Goal: Task Accomplishment & Management: Complete application form

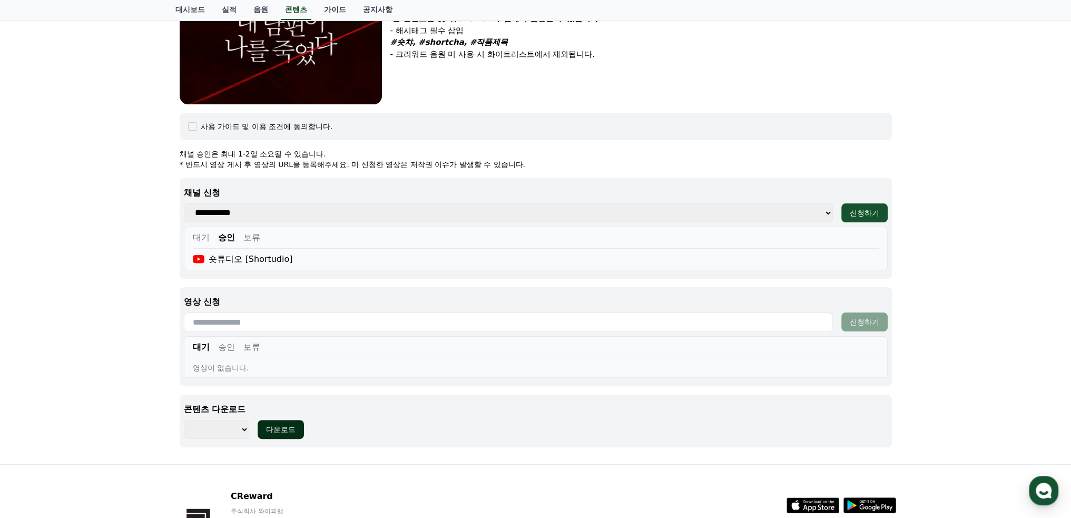
scroll to position [383, 0]
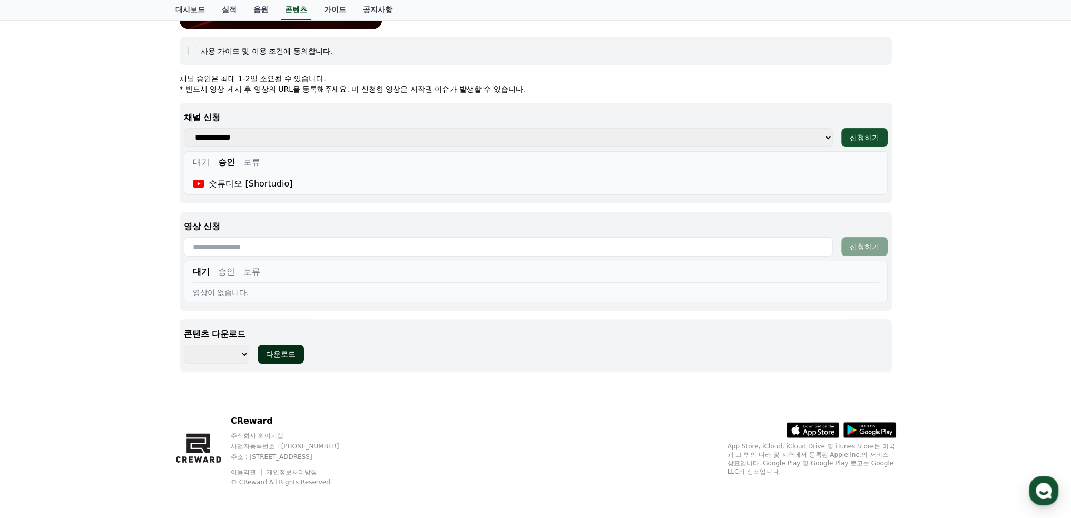
select select
drag, startPoint x: 990, startPoint y: 297, endPoint x: 735, endPoint y: 308, distance: 254.7
click at [990, 297] on div "내 남편이 나를 죽였다고 장르 : 로맨스, [PERSON_NAME], [PERSON_NAME], 막장, 복수 출연 : [PERSON_NAME]…" at bounding box center [535, 39] width 1071 height 700
click at [231, 267] on font "검증" at bounding box center [235, 272] width 17 height 10
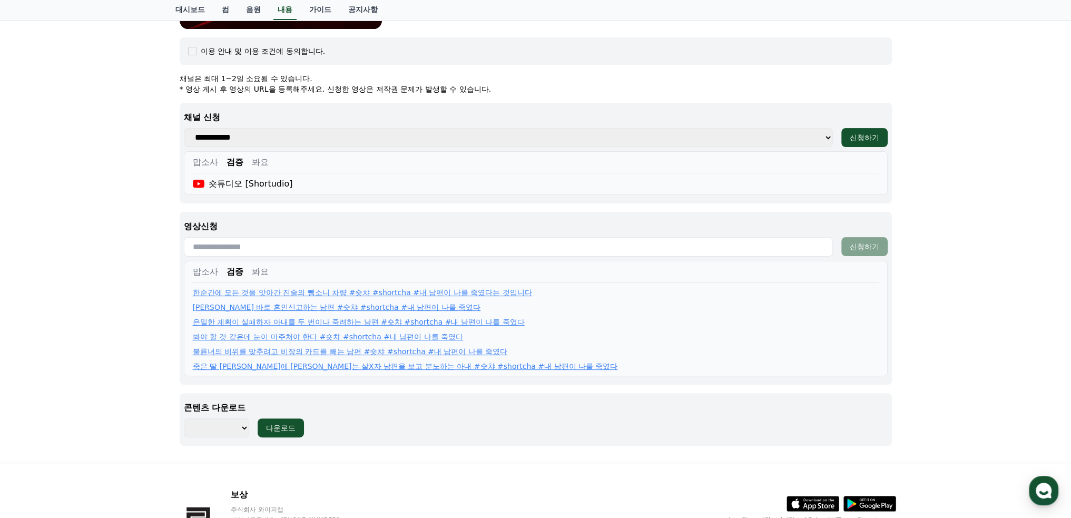
click at [238, 242] on input "text" at bounding box center [508, 246] width 649 height 19
paste input "**********"
type input "**********"
click at [1051, 97] on div "내 남편이 나를 죽였다고 장르 : 로맨스, [PERSON_NAME], [PERSON_NAME], 막장, 복수 출연 : [PERSON_NAME]…" at bounding box center [535, 75] width 1071 height 773
select select
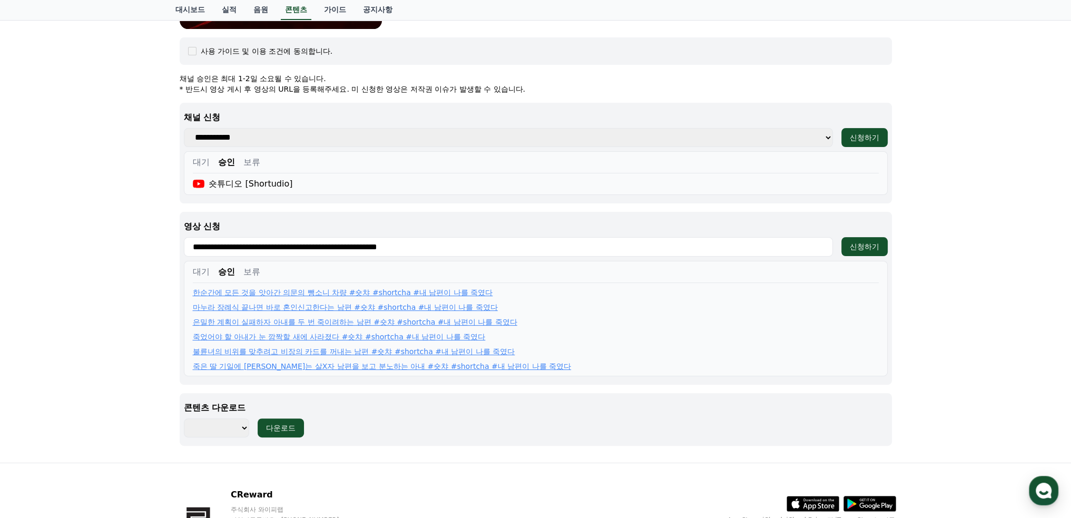
drag, startPoint x: 490, startPoint y: 250, endPoint x: 106, endPoint y: 244, distance: 383.5
click at [106, 244] on div "내 남편이 나를 죽였다 장르 : 로맨스, [PERSON_NAME], [PERSON_NAME], 막장, 복수 출연 : [PERSON_NAME],…" at bounding box center [535, 75] width 1071 height 773
click at [862, 241] on div "신청하기" at bounding box center [864, 246] width 29 height 11
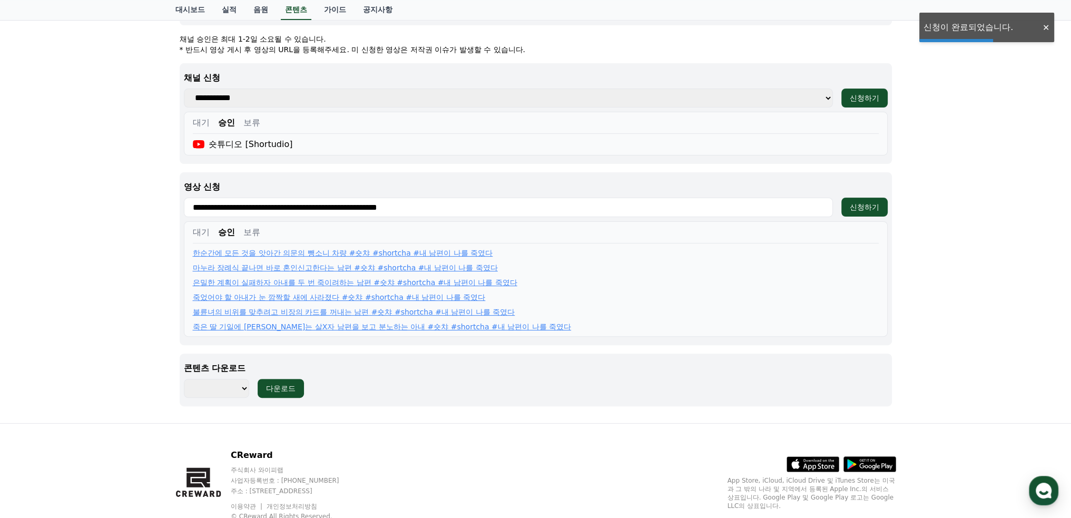
scroll to position [457, 0]
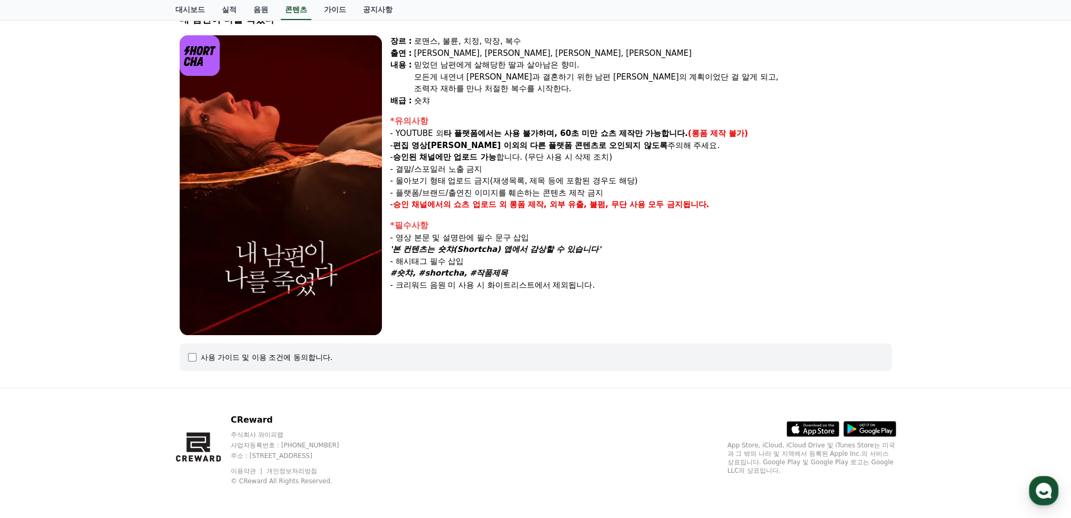
select select
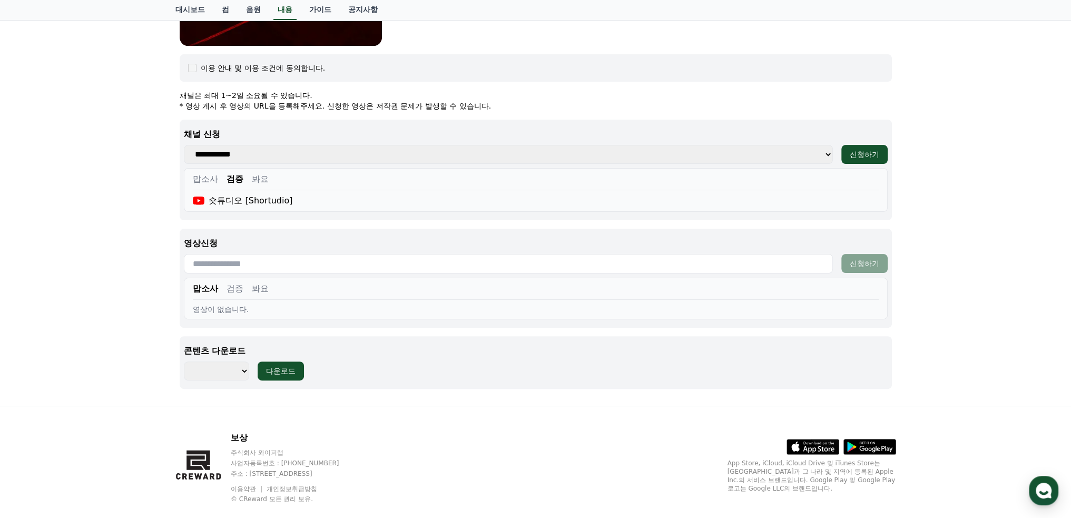
scroll to position [383, 0]
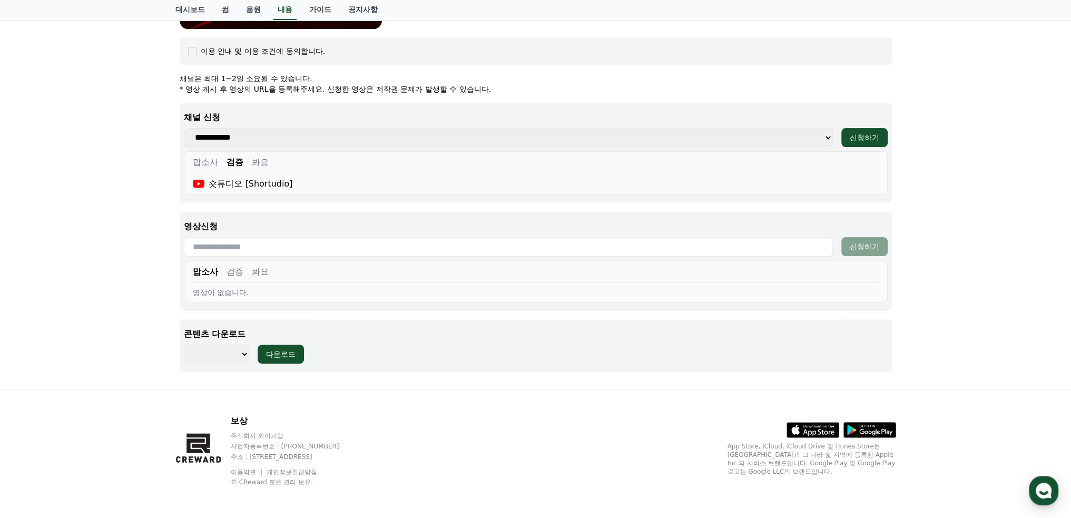
drag, startPoint x: 228, startPoint y: 261, endPoint x: 230, endPoint y: 272, distance: 11.9
click at [228, 261] on div "맙소사 검증 봐요 영상이 없습니다." at bounding box center [536, 282] width 704 height 42
click at [231, 273] on font "검증" at bounding box center [235, 272] width 17 height 10
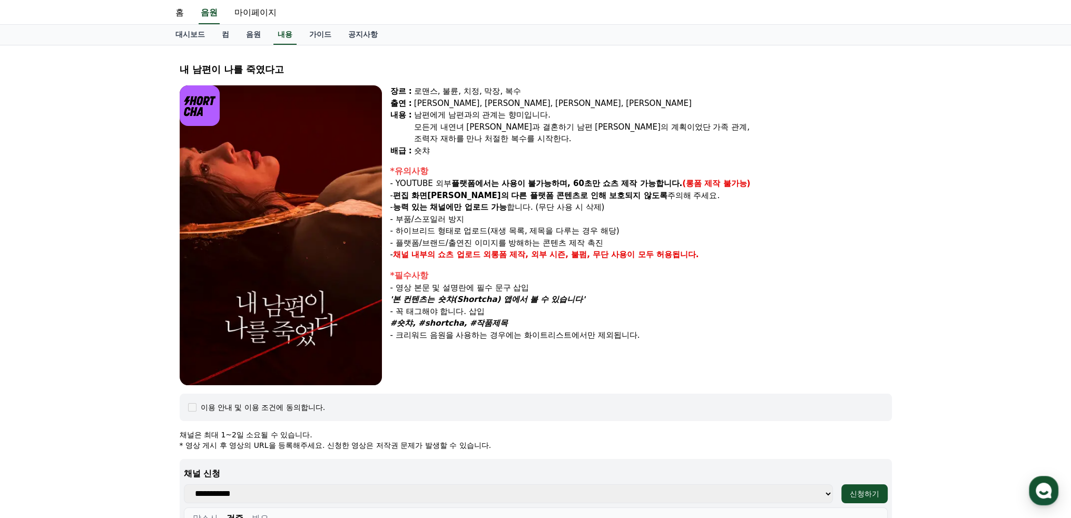
scroll to position [0, 0]
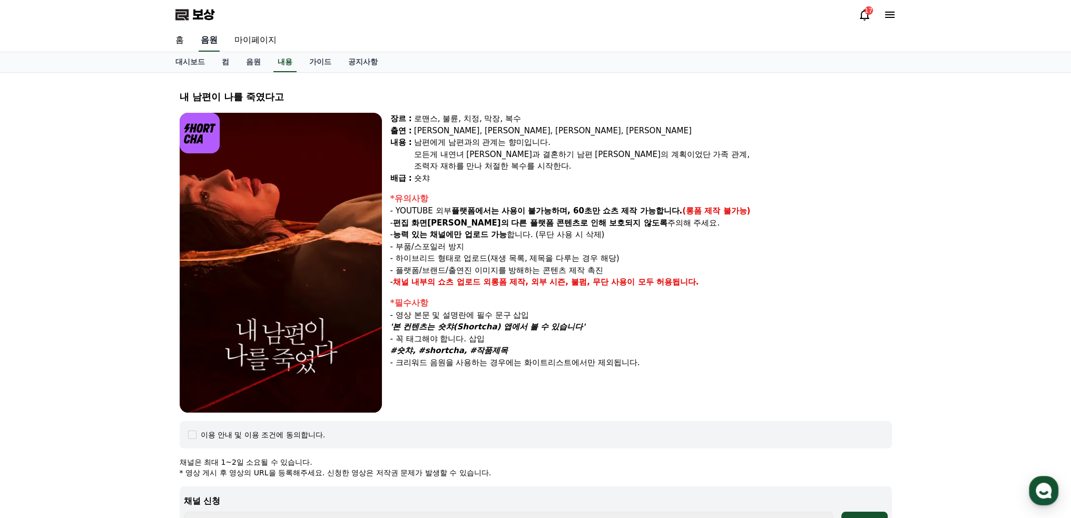
click at [213, 44] on font "음원" at bounding box center [209, 40] width 17 height 10
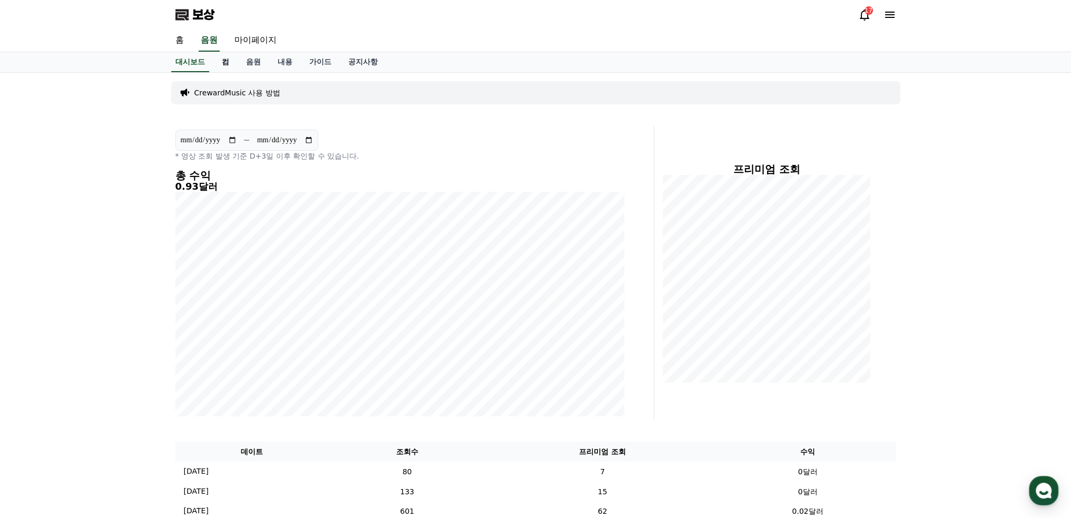
click at [230, 62] on link "컴" at bounding box center [225, 62] width 24 height 20
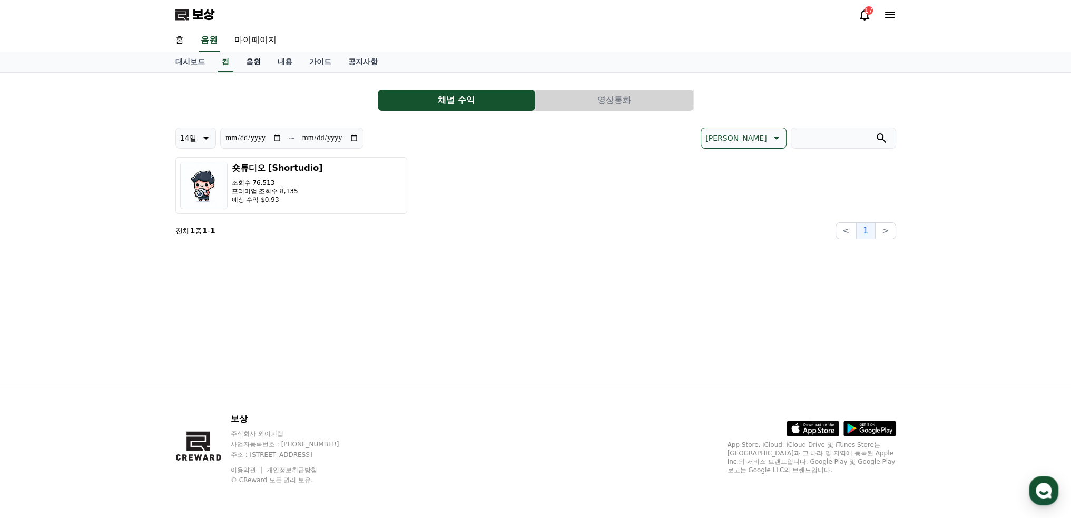
click at [250, 62] on font "음원" at bounding box center [253, 61] width 15 height 8
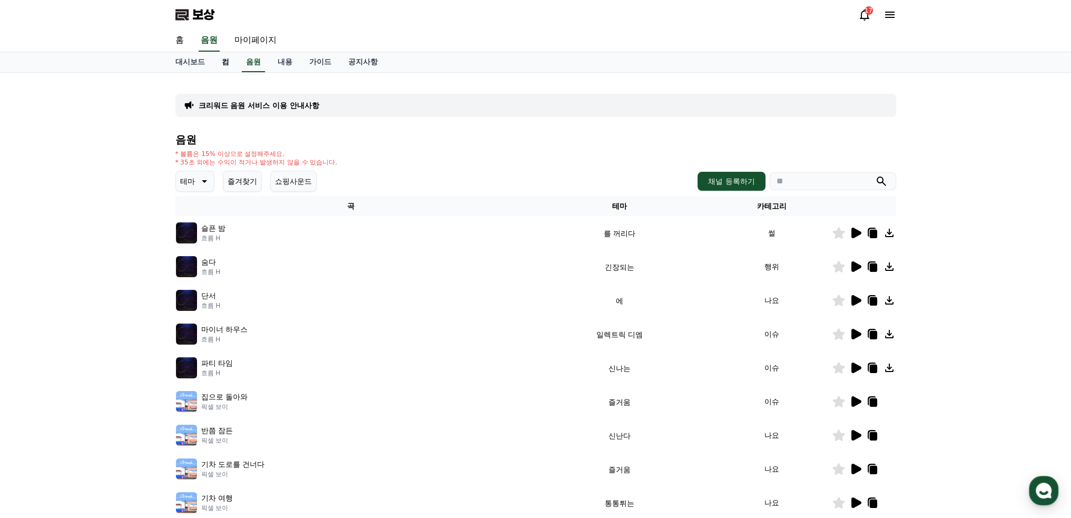
click at [225, 65] on font "컴" at bounding box center [225, 61] width 7 height 8
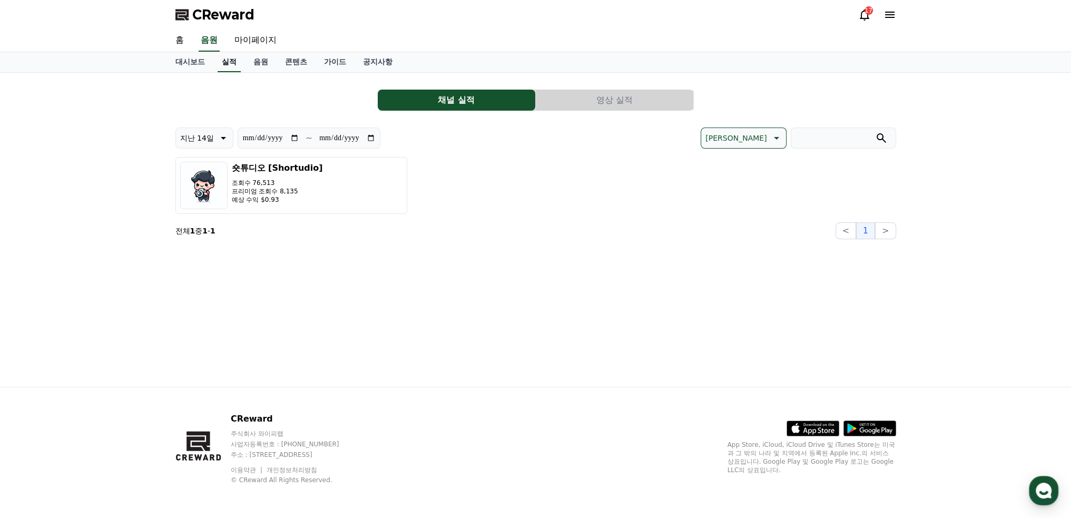
drag, startPoint x: 992, startPoint y: 98, endPoint x: 973, endPoint y: 109, distance: 22.0
click at [992, 100] on div "**********" at bounding box center [535, 230] width 1071 height 314
click at [263, 61] on link "음원" at bounding box center [261, 62] width 32 height 20
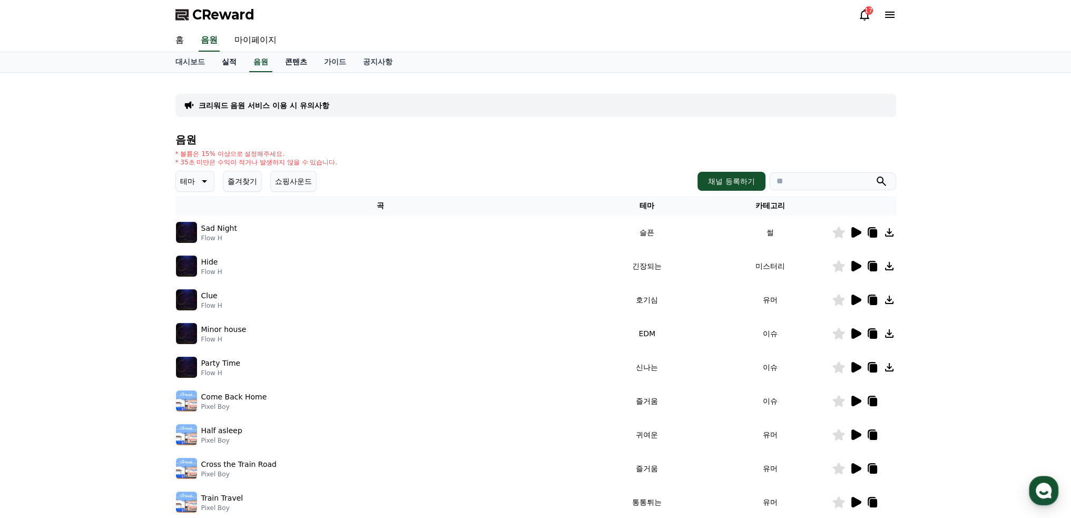
click at [298, 62] on link "콘텐츠" at bounding box center [296, 62] width 39 height 20
